Goal: Transaction & Acquisition: Subscribe to service/newsletter

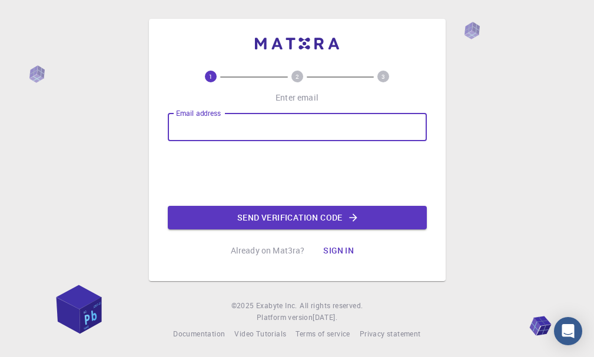
click at [222, 125] on input "Email address" at bounding box center [297, 127] width 259 height 28
type input "[EMAIL_ADDRESS][DOMAIN_NAME]"
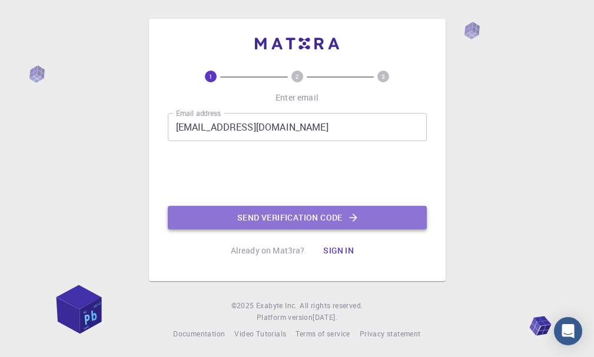
click at [245, 219] on button "Send verification code" at bounding box center [297, 218] width 259 height 24
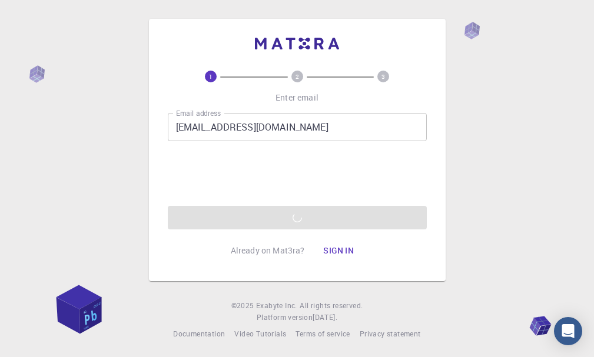
click at [245, 219] on div "Email address [EMAIL_ADDRESS][DOMAIN_NAME] Email address 0cAFcWeA6iUF4r2aLY_8f7…" at bounding box center [297, 171] width 259 height 116
click at [332, 247] on button "Sign in" at bounding box center [338, 251] width 49 height 24
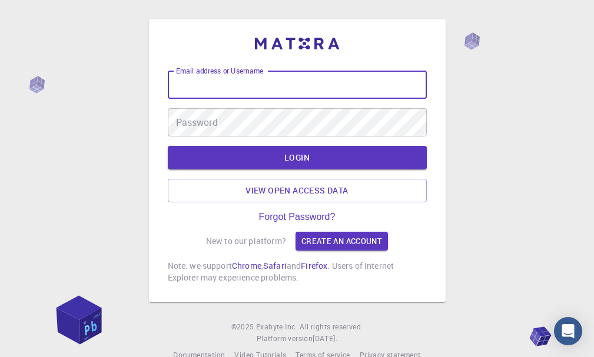
click at [275, 86] on input "Email address or Username" at bounding box center [297, 85] width 259 height 28
type input "es"
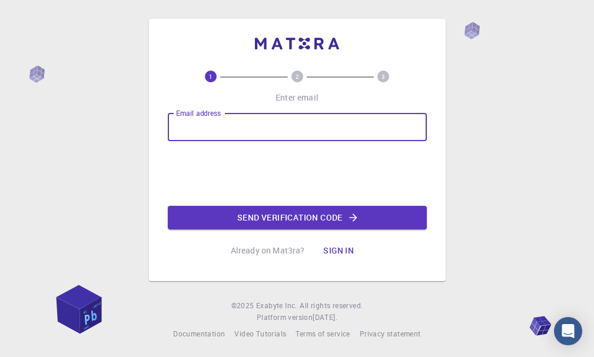
click at [220, 135] on input "Email address" at bounding box center [297, 127] width 259 height 28
type input "[EMAIL_ADDRESS][DOMAIN_NAME]"
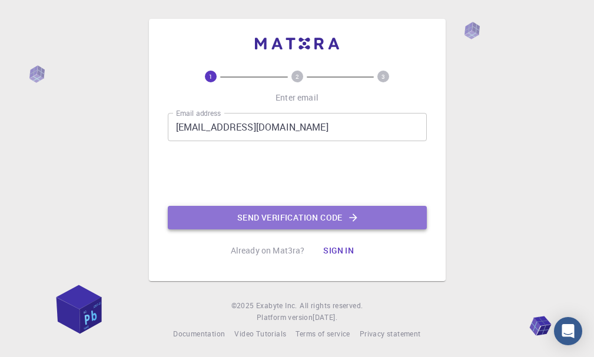
click at [276, 219] on button "Send verification code" at bounding box center [297, 218] width 259 height 24
